Goal: Task Accomplishment & Management: Manage account settings

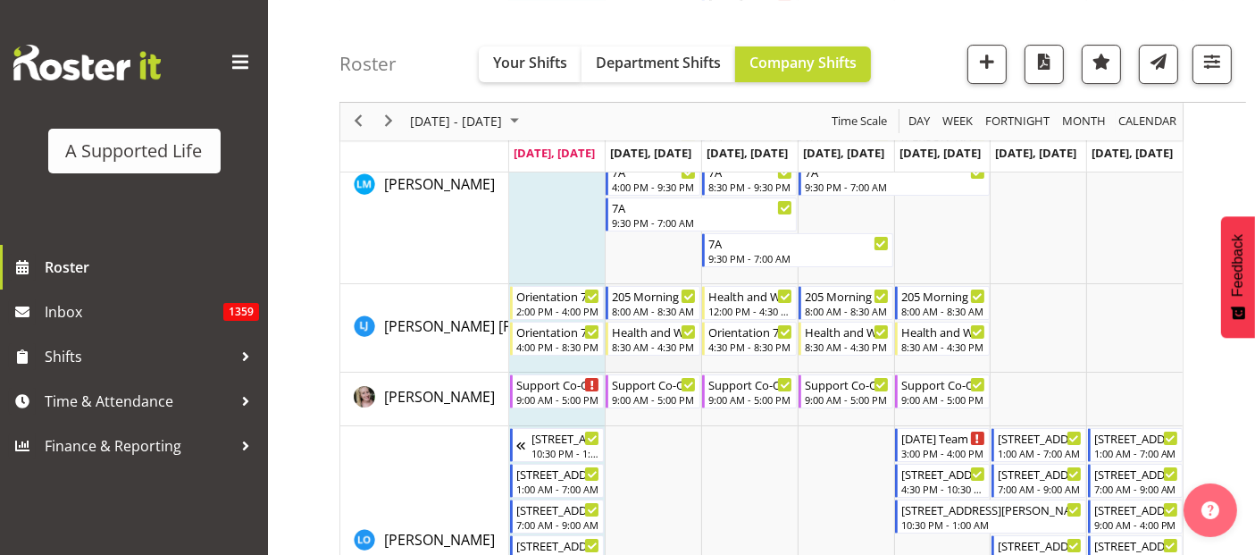
scroll to position [6252, 0]
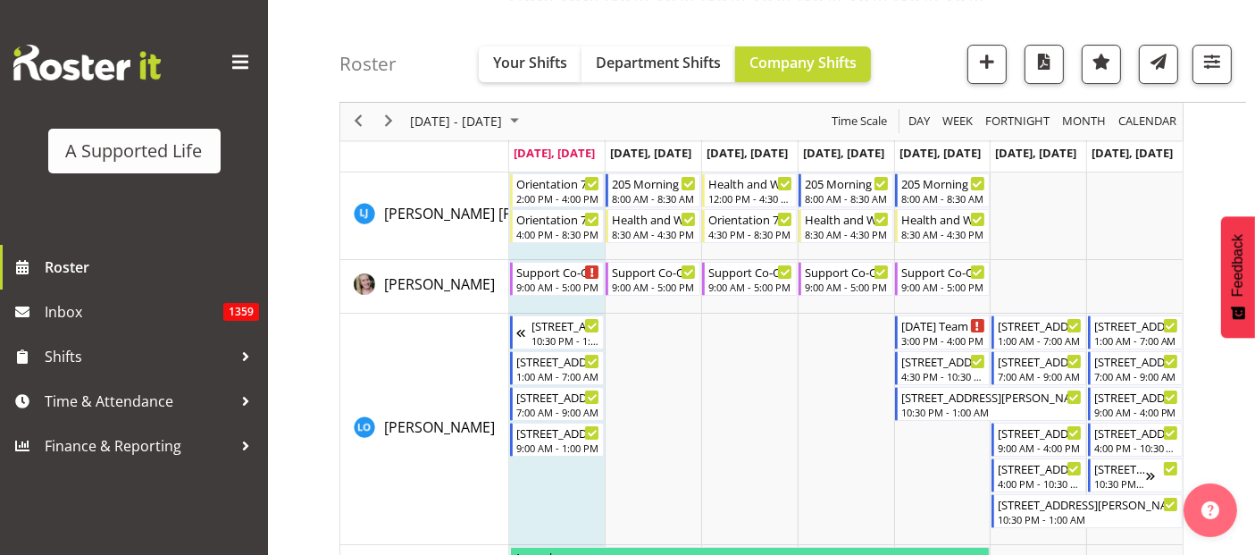
click at [186, 37] on div "A Supported Life" at bounding box center [134, 122] width 268 height 245
click at [245, 58] on span at bounding box center [240, 62] width 29 height 29
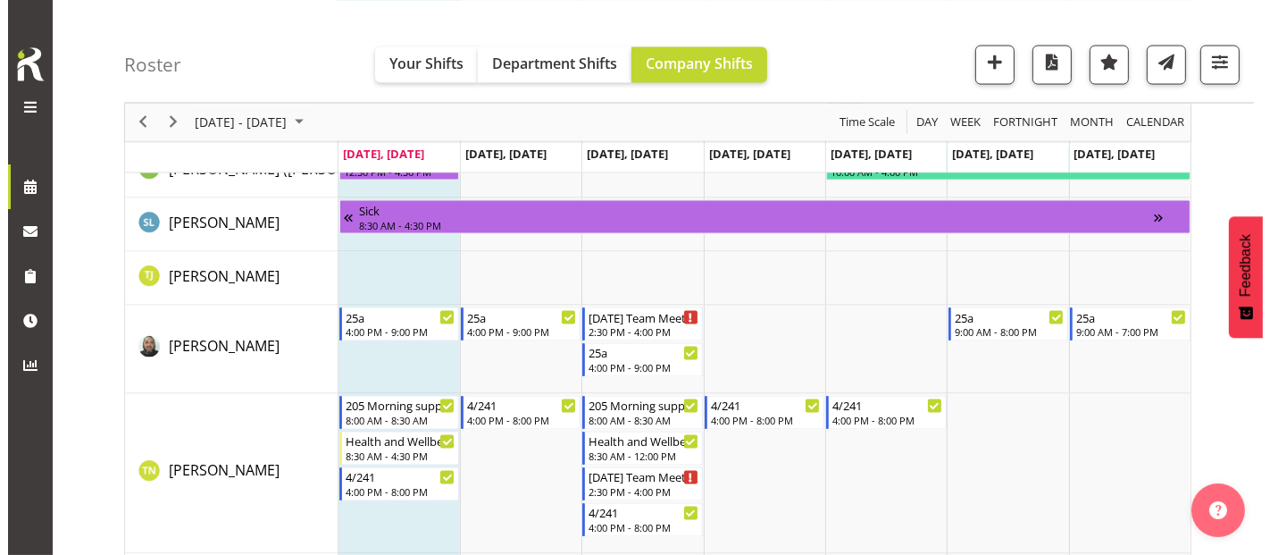
scroll to position [9857, 0]
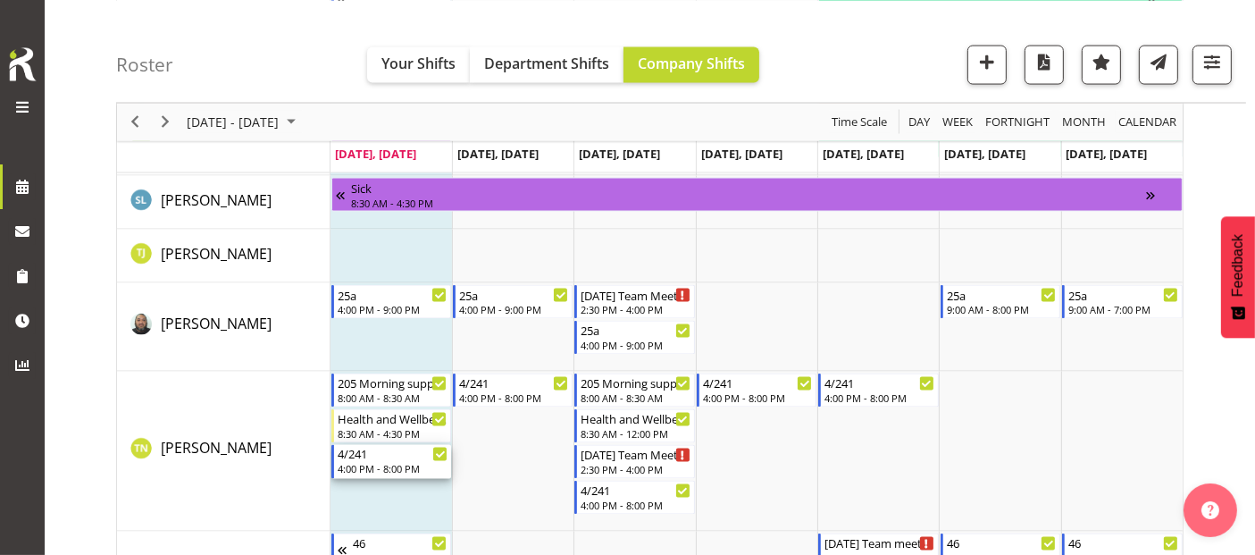
click at [397, 460] on div "4/241 4:00 PM - 8:00 PM" at bounding box center [393, 462] width 110 height 34
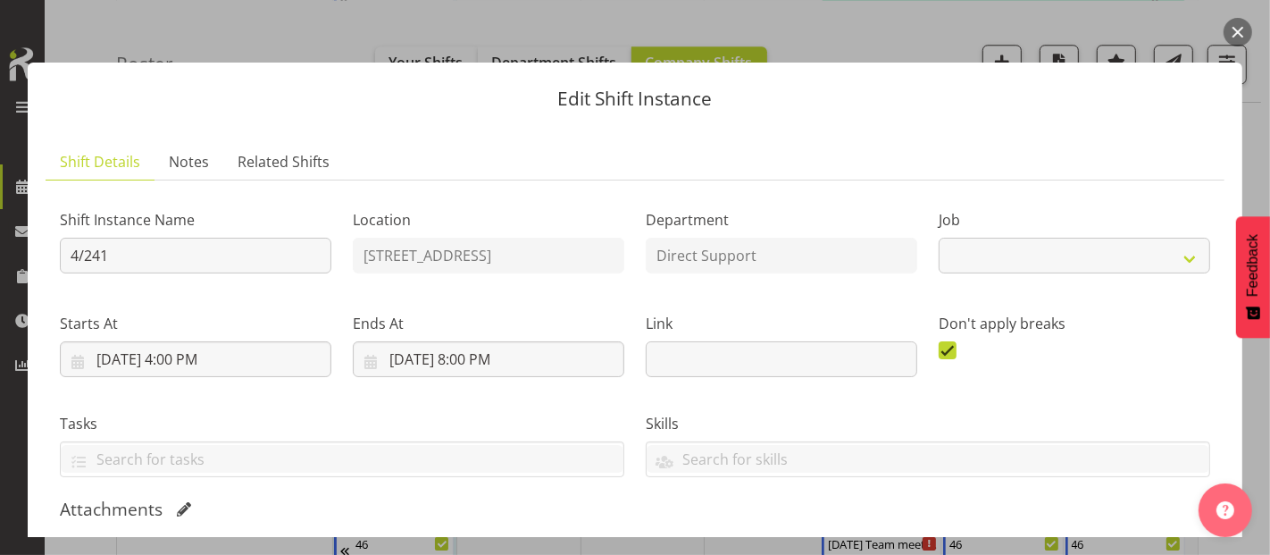
select select "4112"
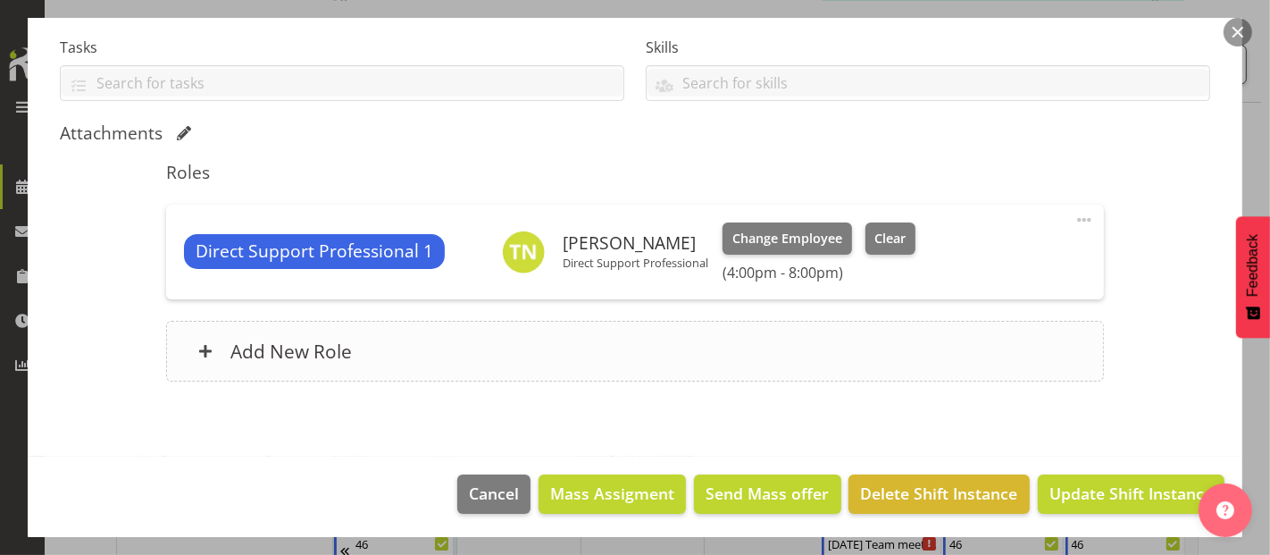
scroll to position [377, 0]
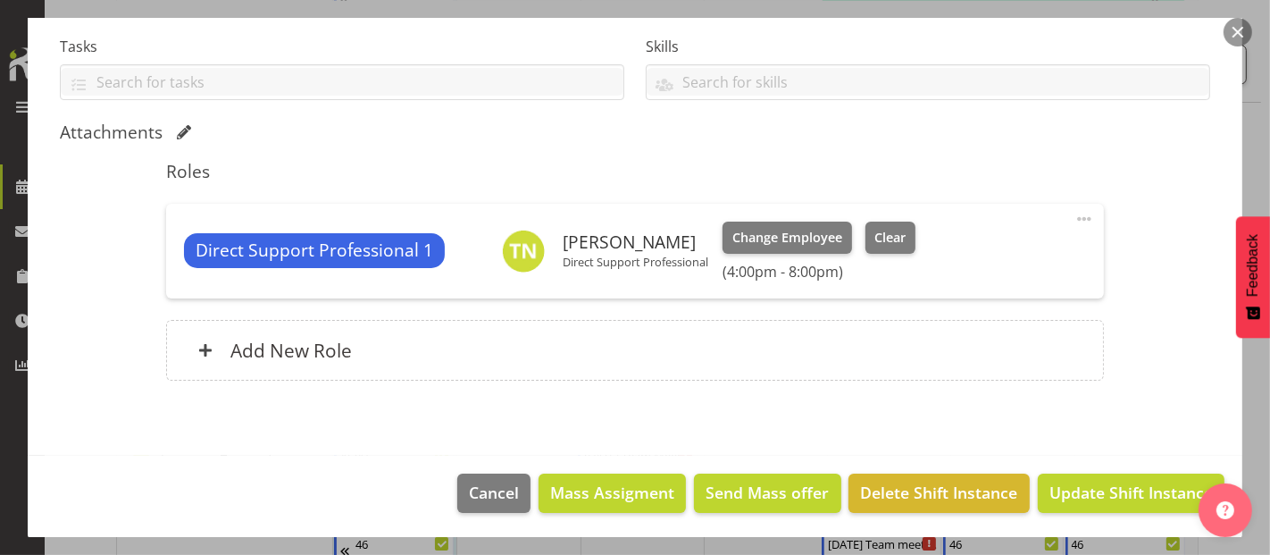
click at [1074, 214] on span at bounding box center [1084, 218] width 21 height 21
click at [949, 255] on link "Edit" at bounding box center [1009, 258] width 171 height 32
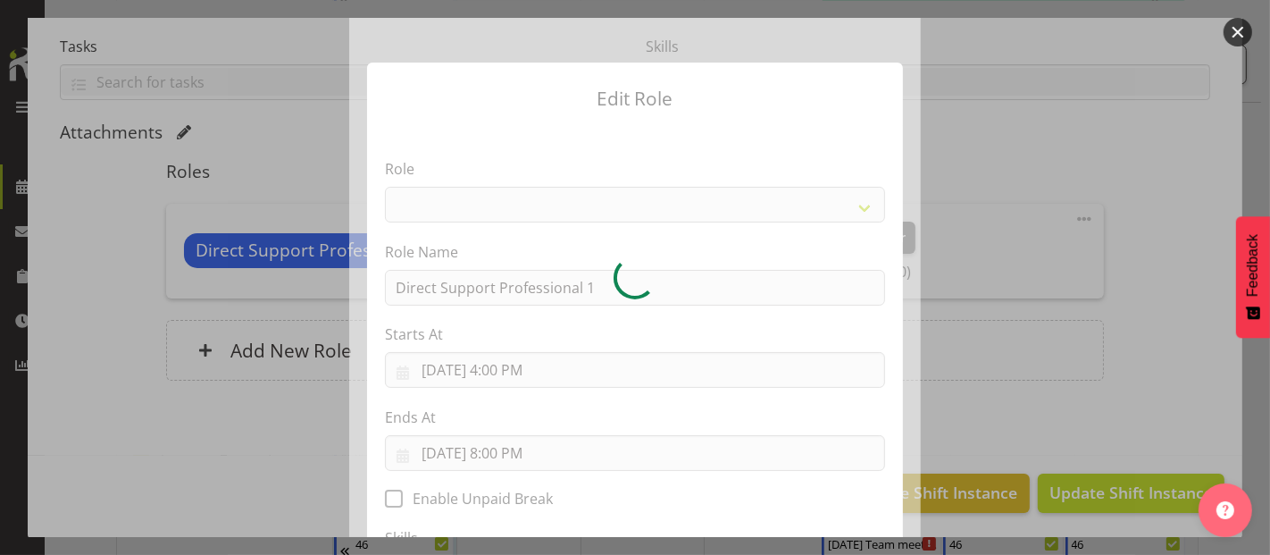
select select "519"
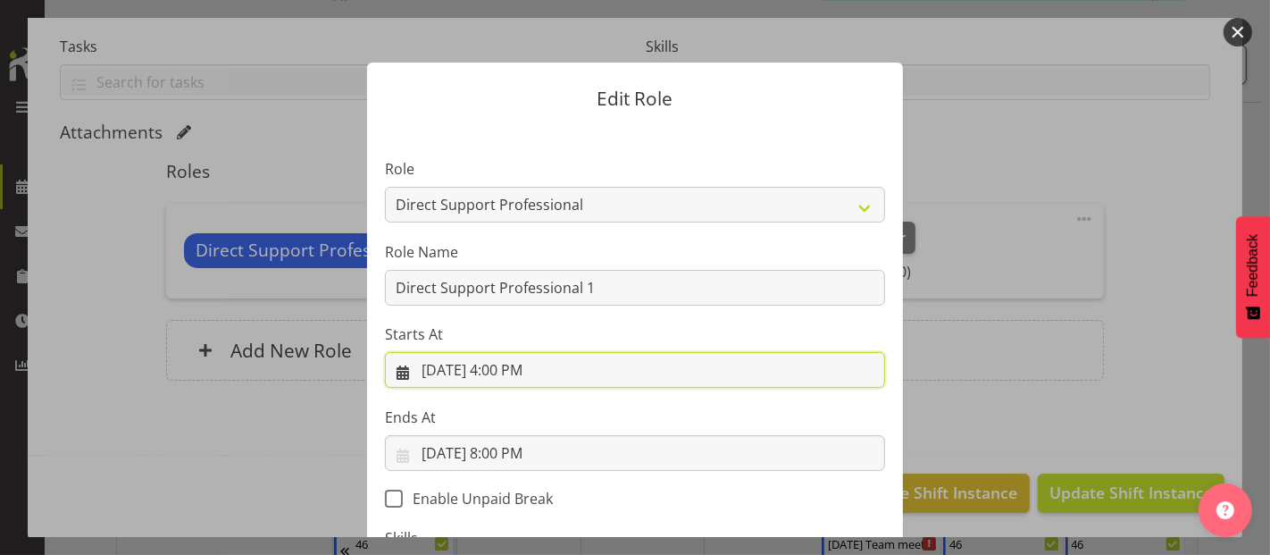
click at [530, 366] on input "[DATE] 4:00 PM" at bounding box center [635, 370] width 500 height 36
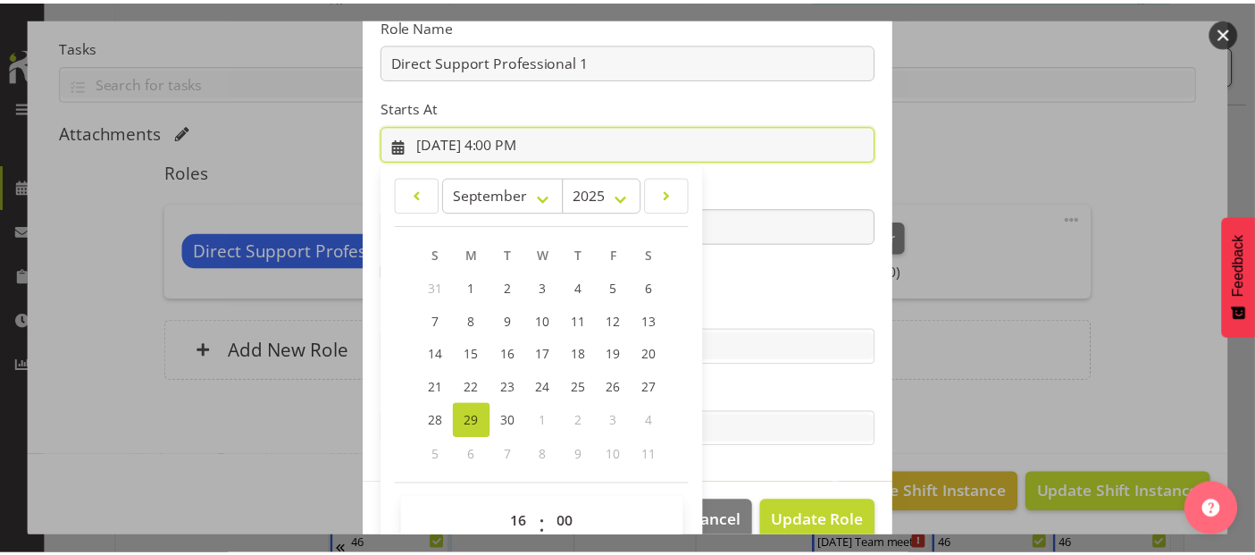
scroll to position [257, 0]
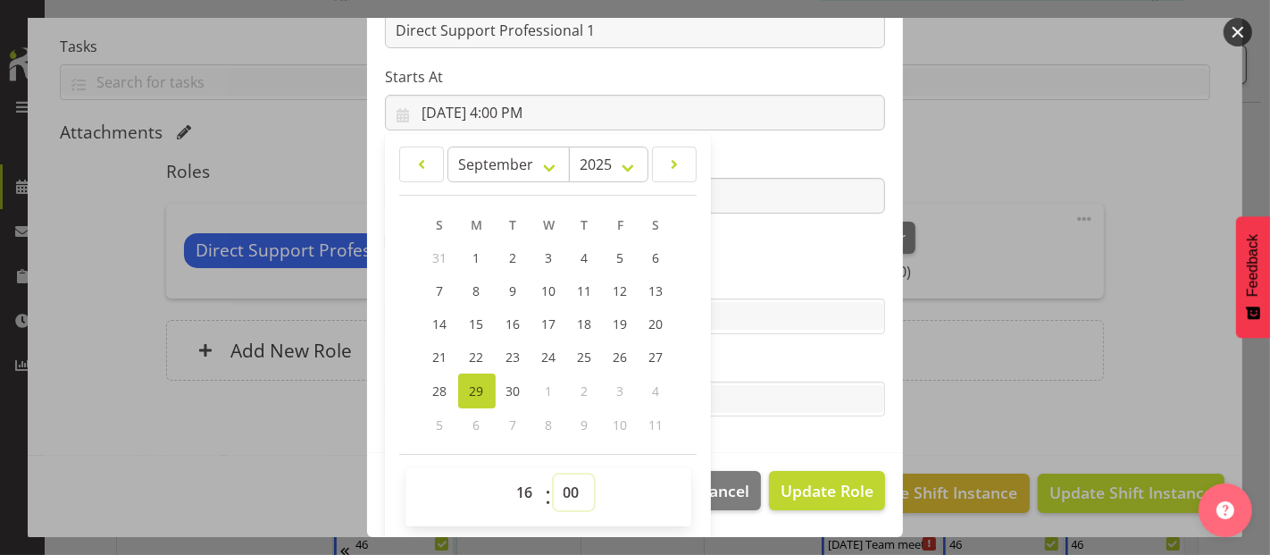
drag, startPoint x: 558, startPoint y: 491, endPoint x: 561, endPoint y: 481, distance: 10.2
click at [557, 491] on select "00 01 02 03 04 05 06 07 08 09 10 11 12 13 14 15 16 17 18 19 20 21 22 23 24 25 2…" at bounding box center [574, 492] width 40 height 36
select select "30"
click at [554, 474] on select "00 01 02 03 04 05 06 07 08 09 10 11 12 13 14 15 16 17 18 19 20 21 22 23 24 25 2…" at bounding box center [574, 492] width 40 height 36
type input "[DATE] 4:30 PM"
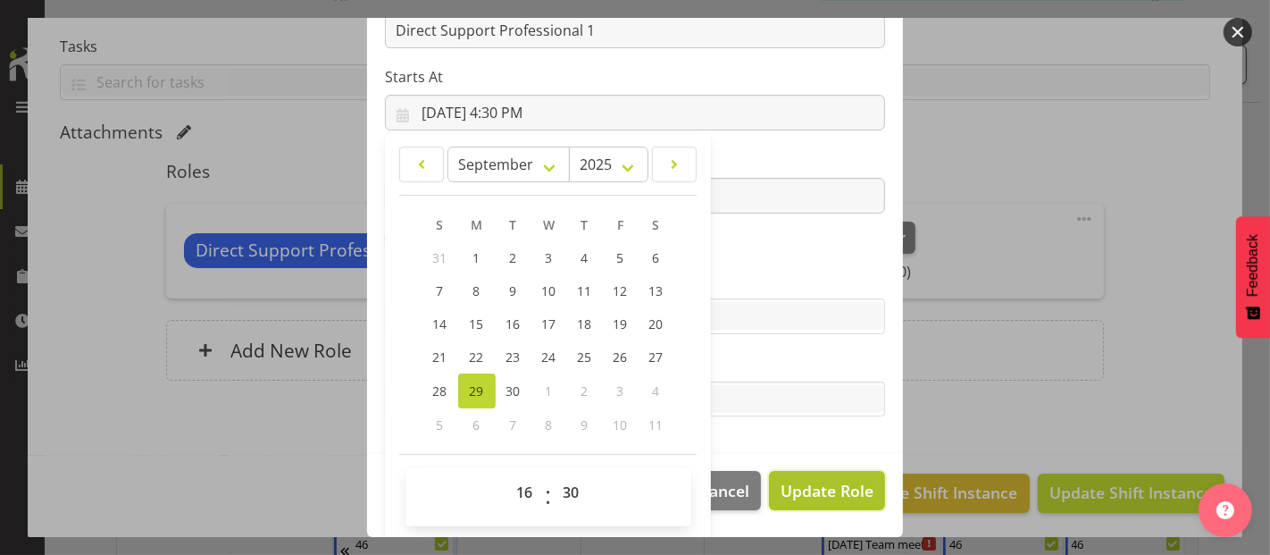
click at [816, 489] on span "Update Role" at bounding box center [827, 490] width 93 height 23
select select
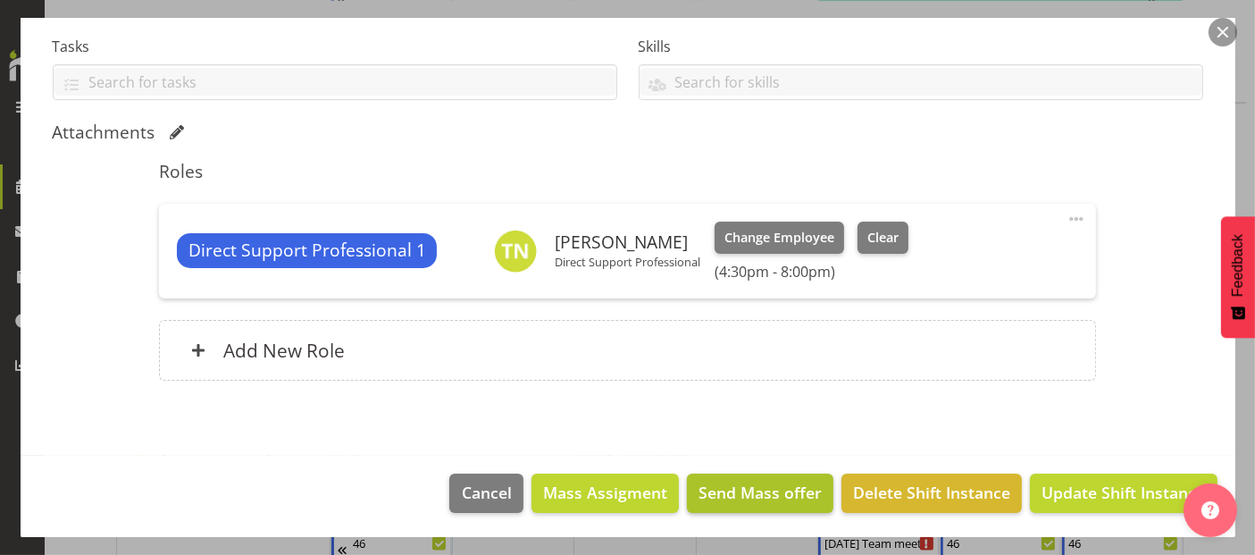
scroll to position [256, 0]
click at [1099, 483] on span "Update Shift Instance" at bounding box center [1122, 492] width 163 height 23
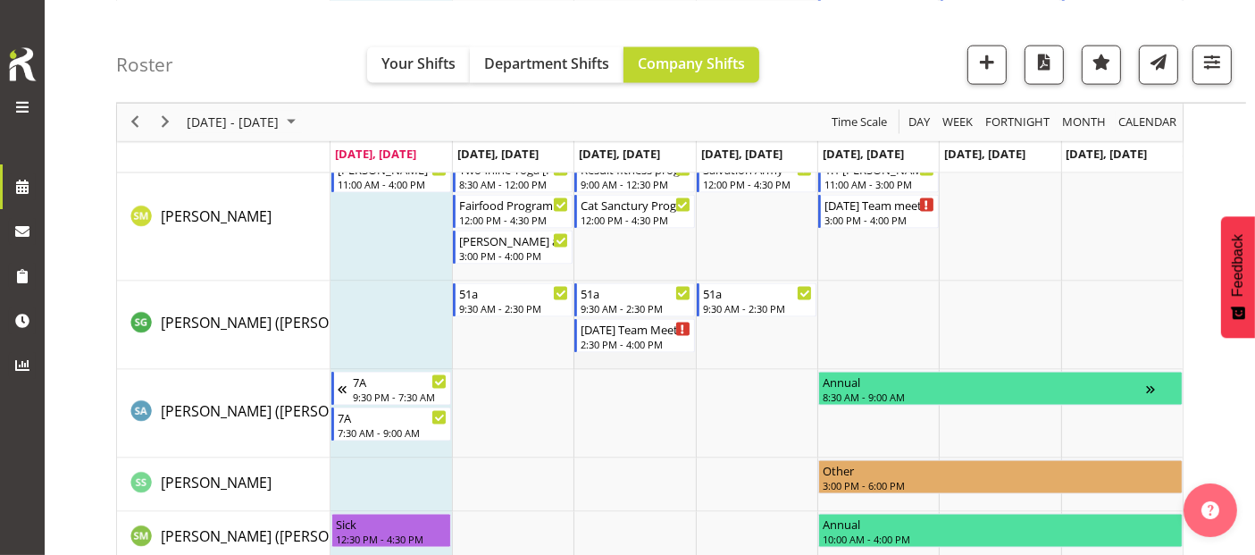
scroll to position [9278, 0]
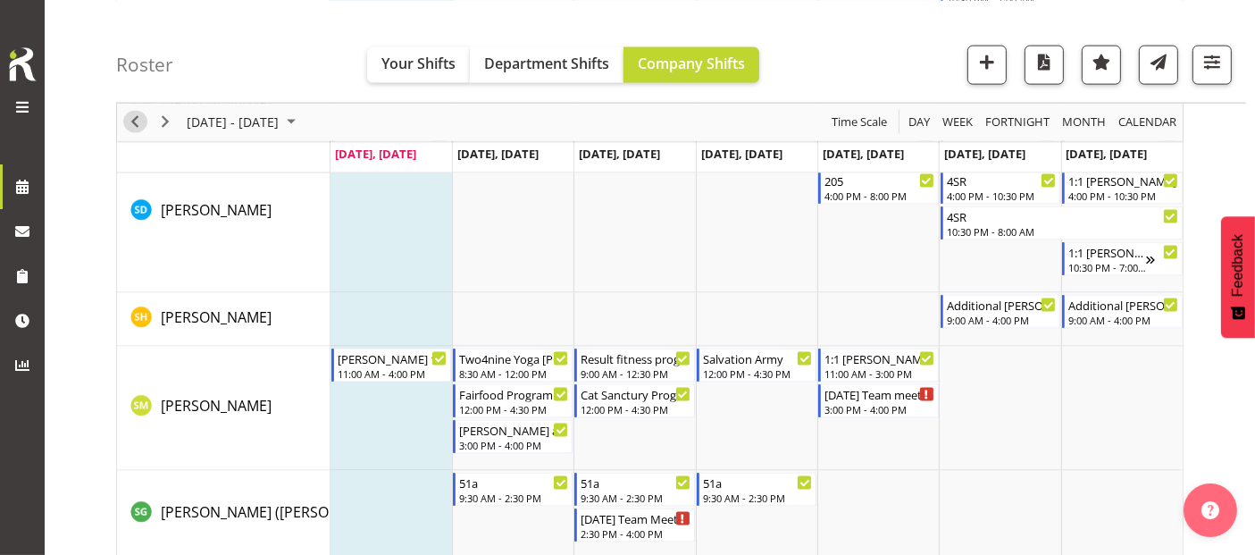
click at [132, 121] on span "Previous" at bounding box center [134, 122] width 21 height 22
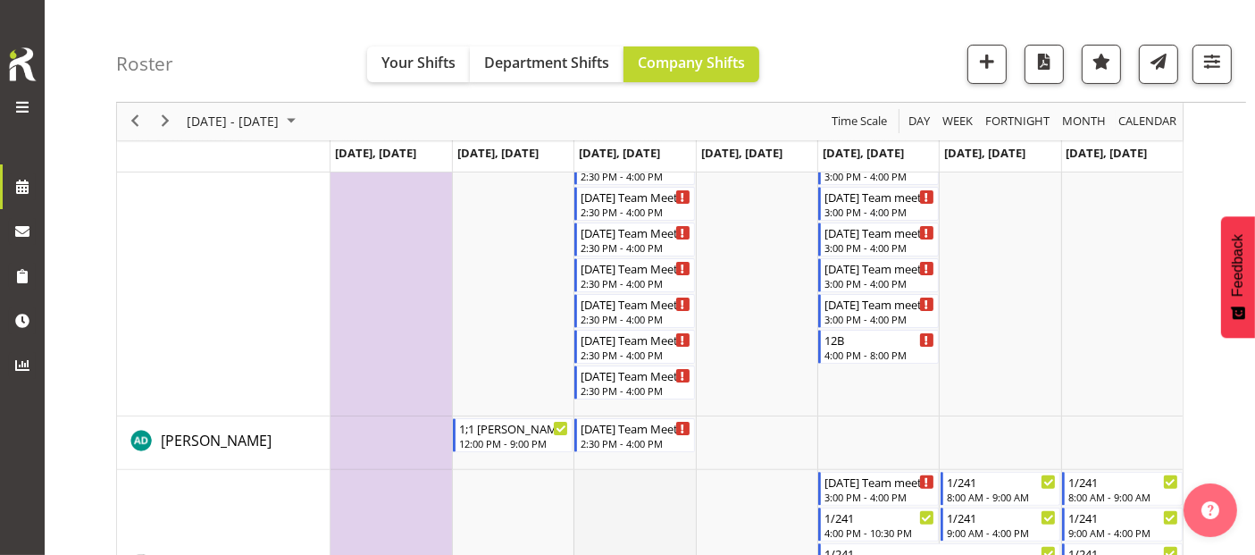
scroll to position [496, 0]
